Goal: Find contact information: Find contact information

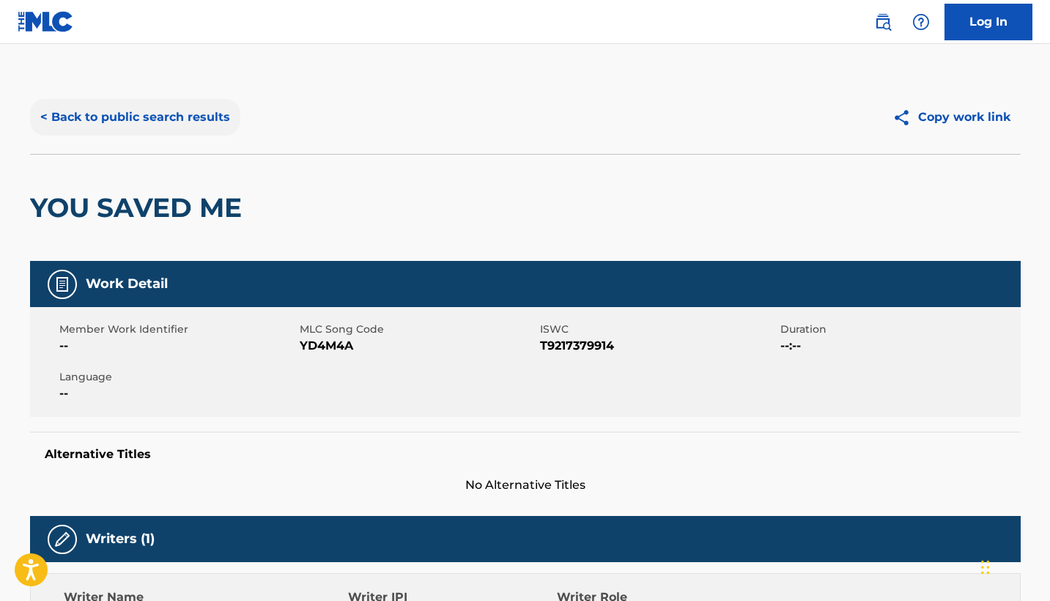
click at [112, 121] on button "< Back to public search results" at bounding box center [135, 117] width 210 height 37
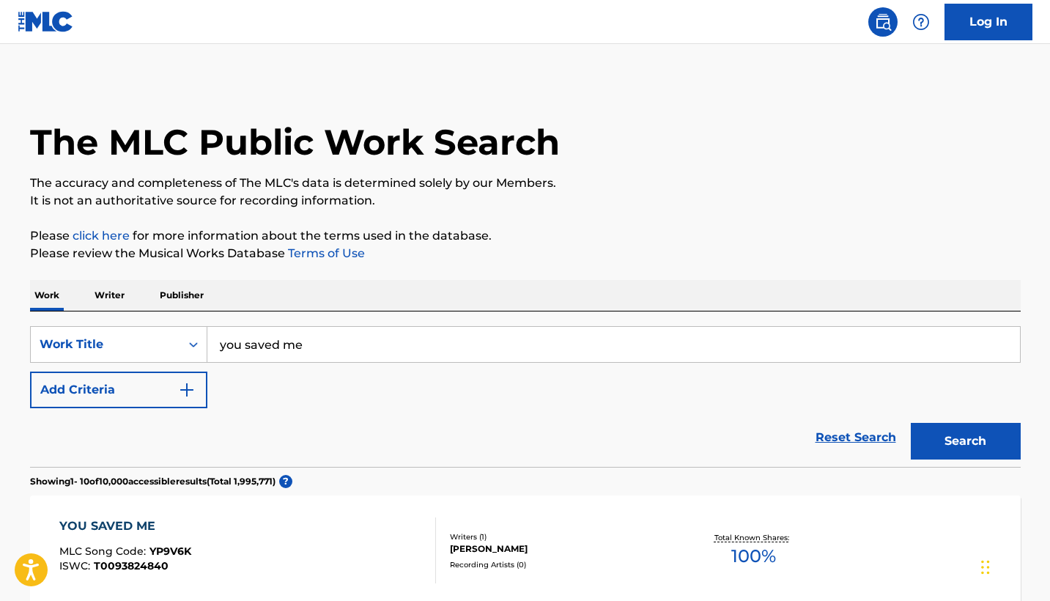
click at [364, 360] on input "you saved me" at bounding box center [613, 344] width 812 height 35
click at [965, 441] on button "Search" at bounding box center [965, 441] width 110 height 37
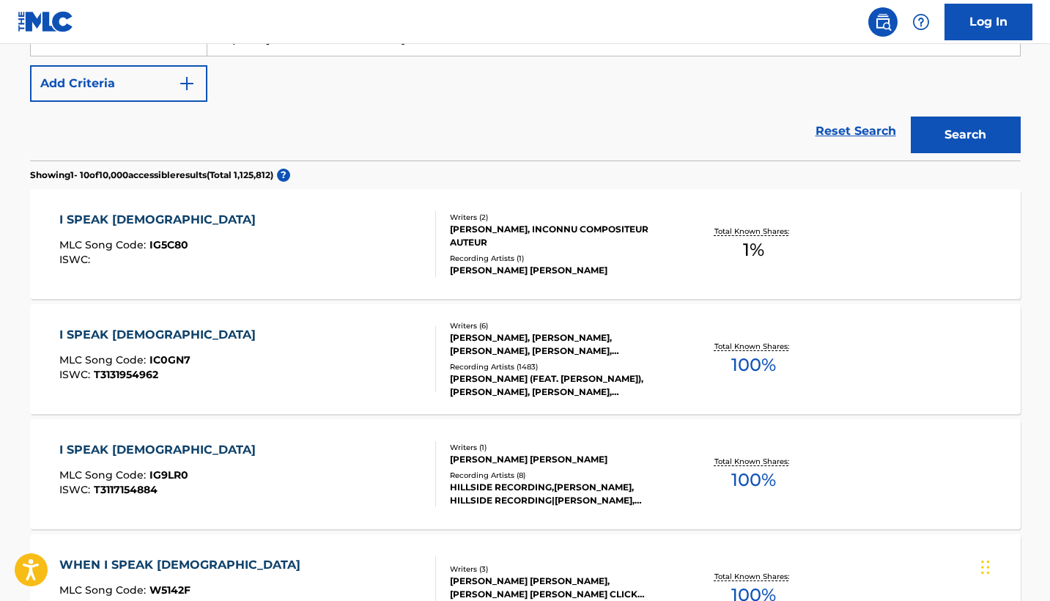
scroll to position [310, 0]
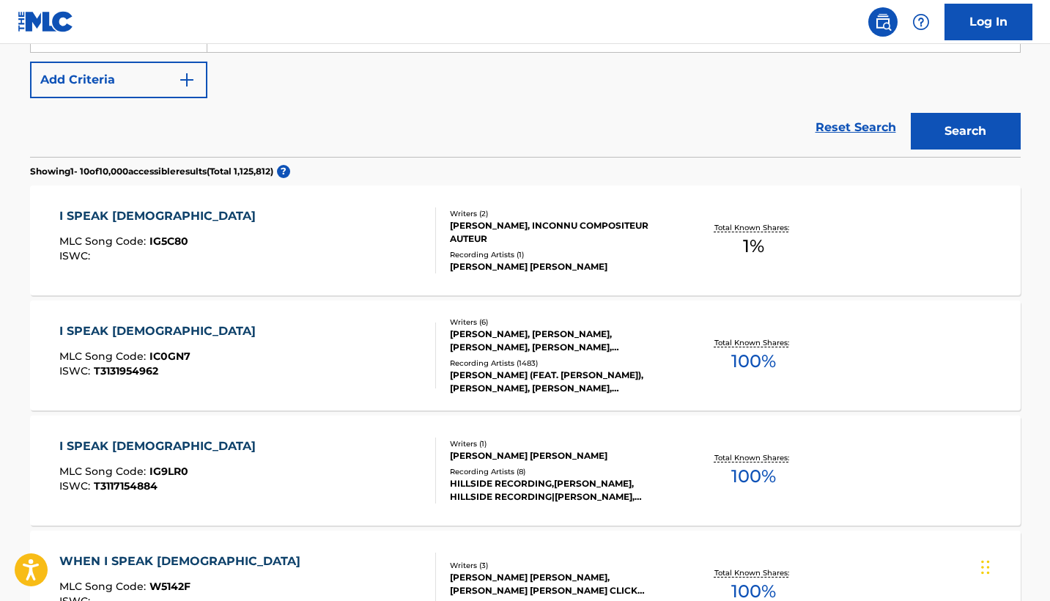
type input "I speak [DEMOGRAPHIC_DATA]"
click at [346, 344] on div "I SPEAK [DEMOGRAPHIC_DATA] MLC Song Code : IC0GN7 ISWC : T3131954962" at bounding box center [247, 355] width 376 height 66
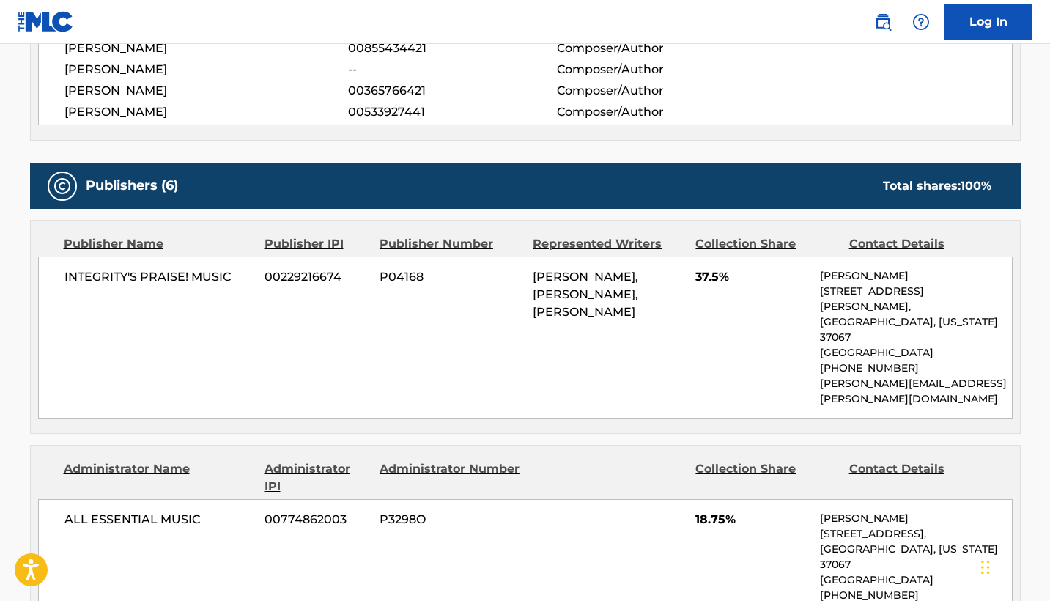
scroll to position [1321, 0]
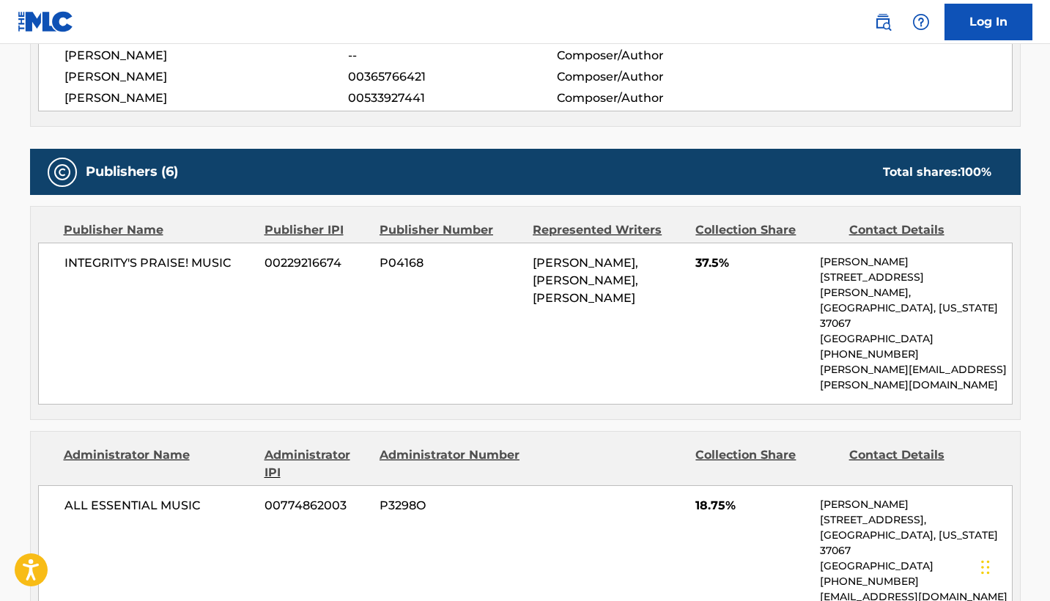
drag, startPoint x: 812, startPoint y: 362, endPoint x: 812, endPoint y: 352, distance: 9.5
click at [812, 485] on div "ALL ESSENTIAL MUSIC 00774862003 P3298O 18.75% [PERSON_NAME] [STREET_ADDRESS][US…" at bounding box center [525, 550] width 974 height 131
drag, startPoint x: 813, startPoint y: 357, endPoint x: 836, endPoint y: 363, distance: 23.4
click at [836, 485] on div "ALL ESSENTIAL MUSIC 00774862003 P3298O 18.75% [PERSON_NAME] [STREET_ADDRESS][US…" at bounding box center [525, 550] width 974 height 131
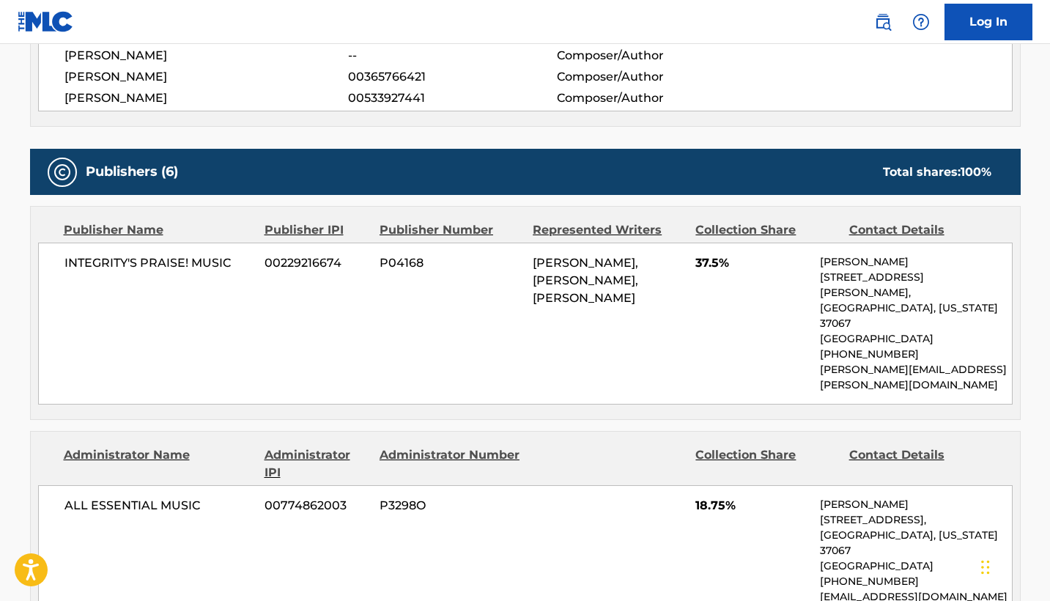
copy p "[EMAIL_ADDRESS][DOMAIN_NAME]"
